Goal: Information Seeking & Learning: Learn about a topic

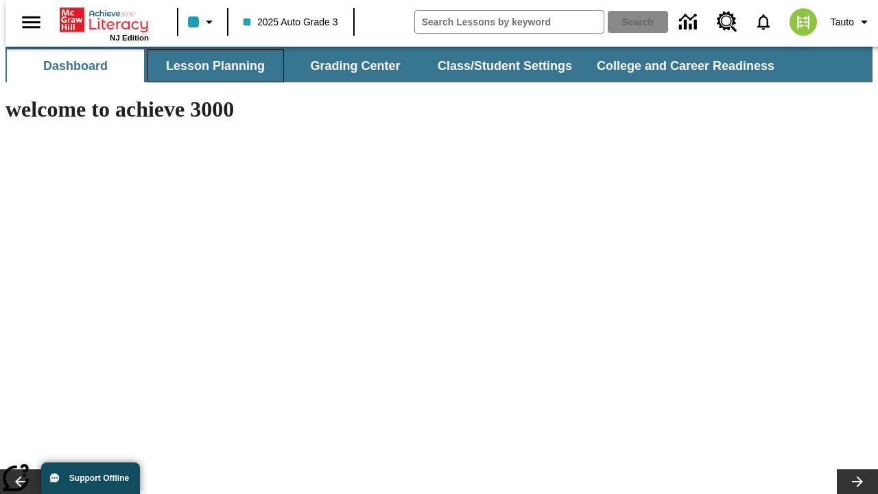
click at [210, 66] on button "Lesson Planning" at bounding box center [215, 65] width 137 height 33
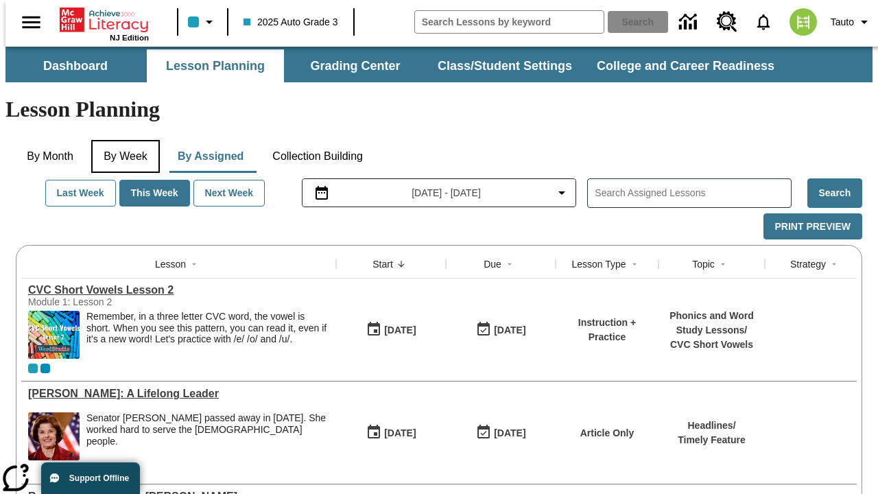
click at [123, 140] on button "By Week" at bounding box center [125, 156] width 69 height 33
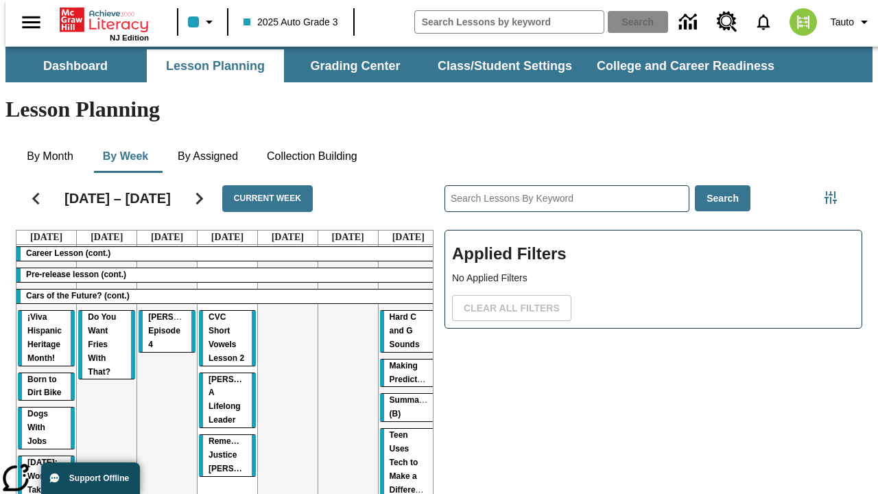
click at [403, 344] on tr "Career Lesson (cont.) Pre-release lesson (cont.) Cars of the Future? (cont.) ¡V…" at bounding box center [227, 454] width 422 height 418
